Goal: Task Accomplishment & Management: Manage account settings

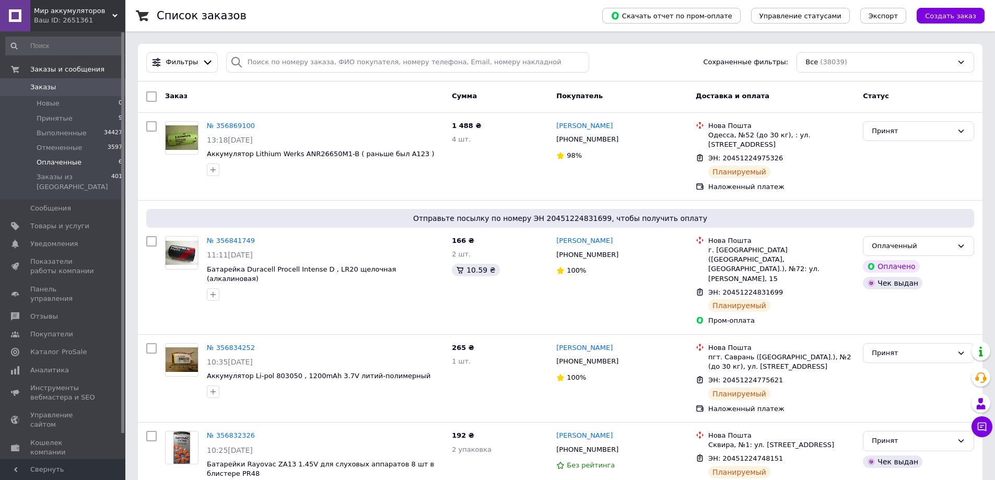
click at [54, 160] on span "Оплаченные" at bounding box center [59, 162] width 45 height 9
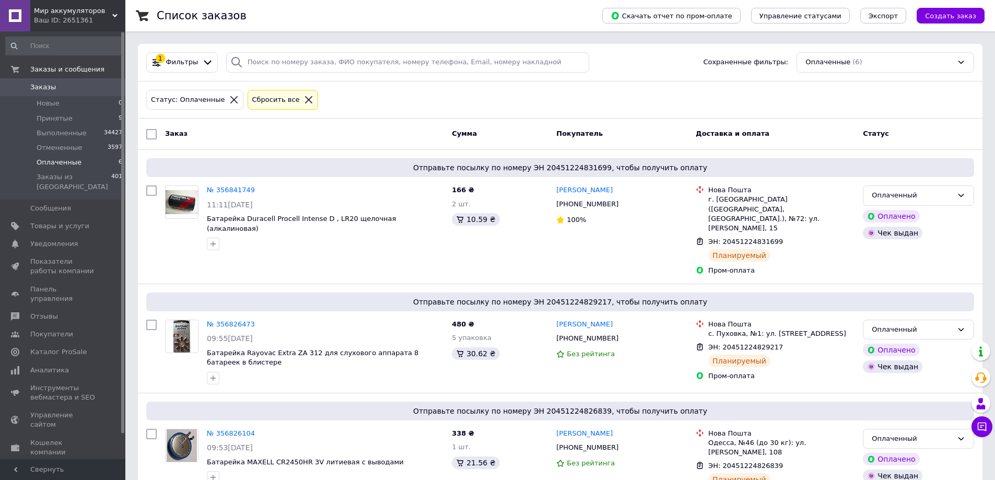
click at [304, 100] on icon at bounding box center [308, 99] width 9 height 9
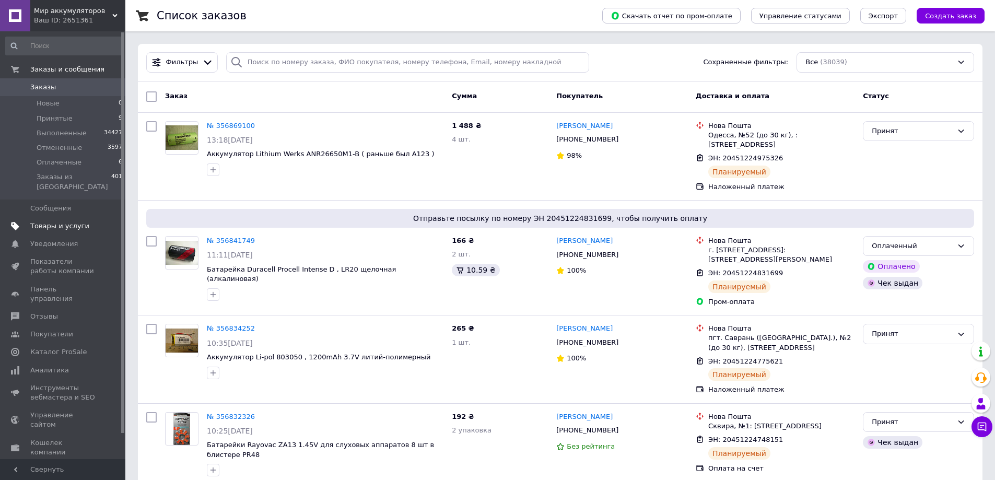
click at [58, 221] on span "Товары и услуги" at bounding box center [59, 225] width 59 height 9
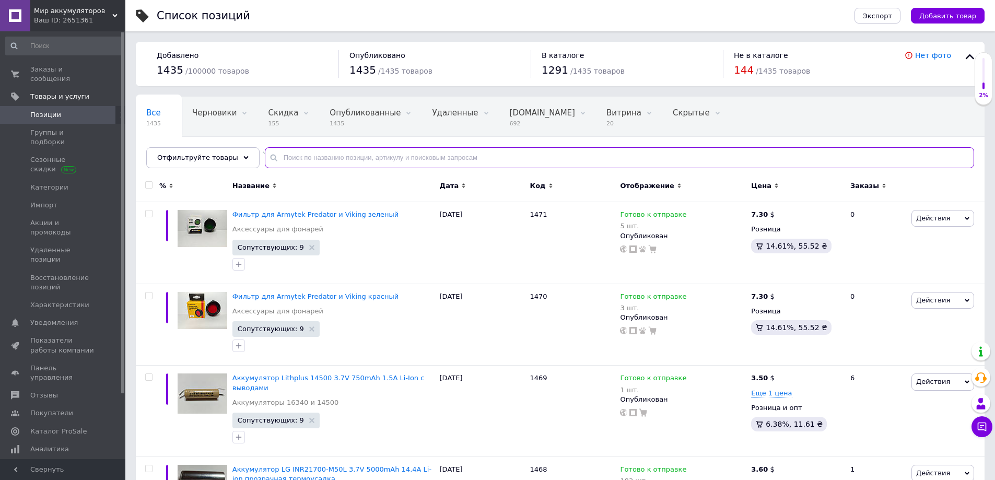
click at [291, 159] on input "text" at bounding box center [619, 157] width 709 height 21
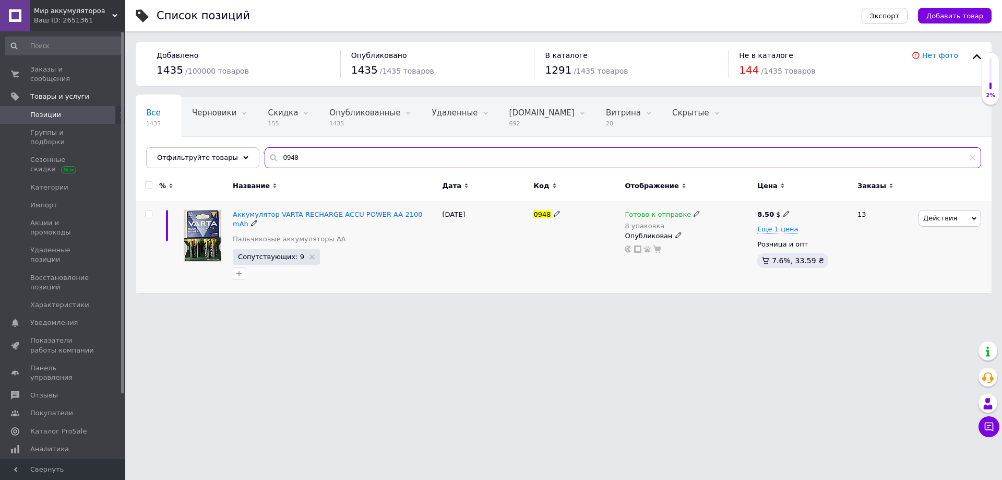
type input "0948"
click at [694, 214] on icon at bounding box center [697, 213] width 6 height 6
click at [715, 207] on span "Готово к отправке" at bounding box center [741, 206] width 66 height 8
click at [724, 246] on input "8" at bounding box center [740, 247] width 79 height 21
type input "4"
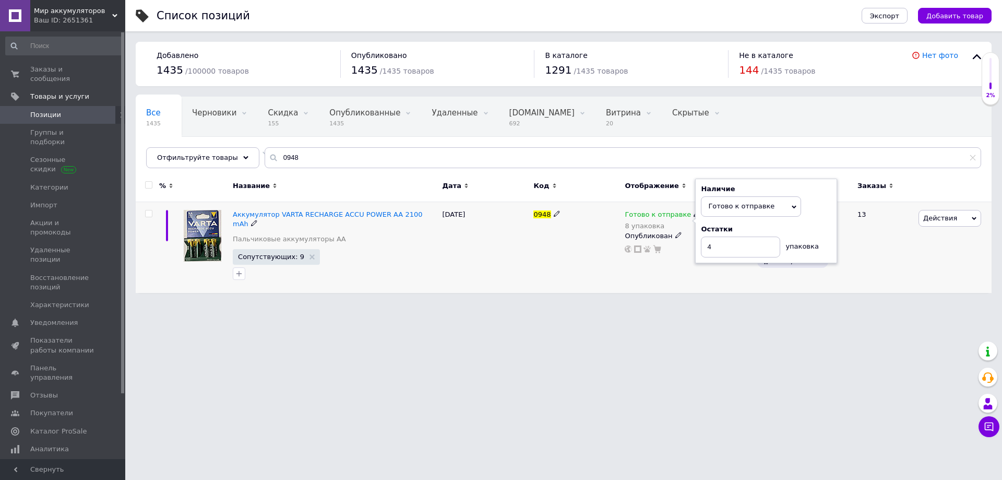
click at [442, 269] on div "[DATE]" at bounding box center [485, 247] width 91 height 91
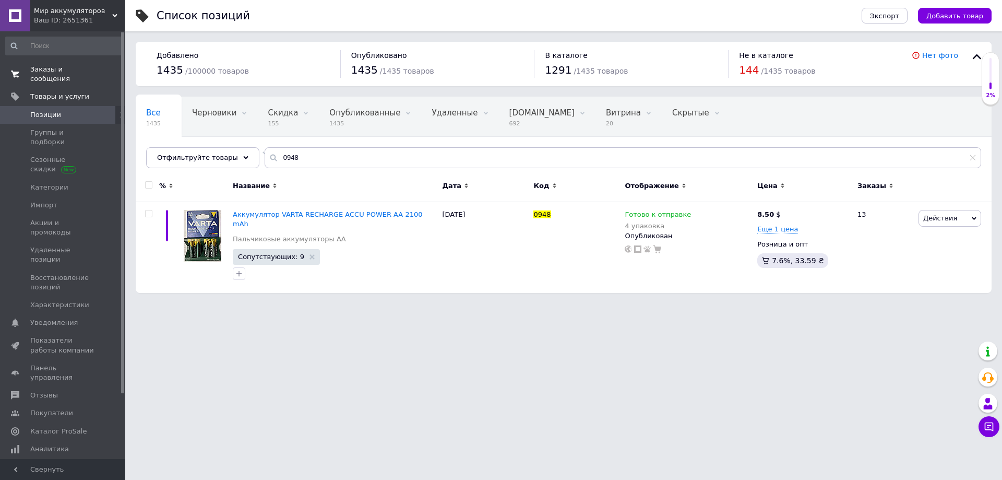
click at [54, 65] on span "Заказы и сообщения" at bounding box center [63, 74] width 66 height 19
